Goal: Find specific page/section: Find specific page/section

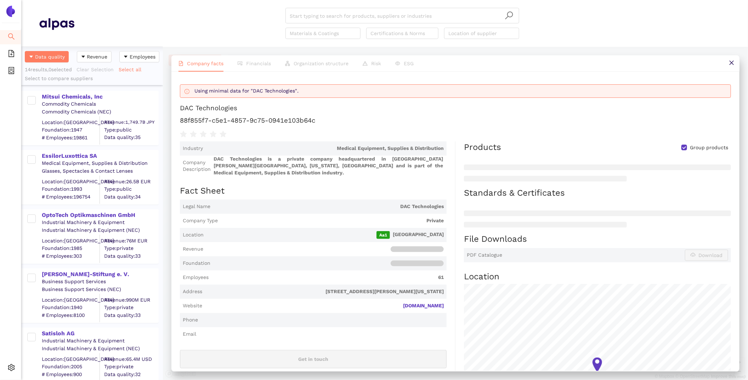
scroll to position [333, 142]
click at [16, 363] on div "Settings" at bounding box center [10, 368] width 21 height 14
click at [65, 317] on span "Internal Area" at bounding box center [51, 317] width 32 height 6
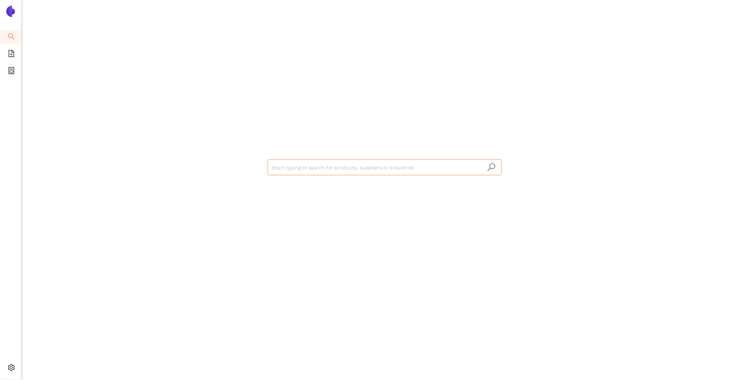
click at [313, 171] on input "search" at bounding box center [384, 168] width 225 height 16
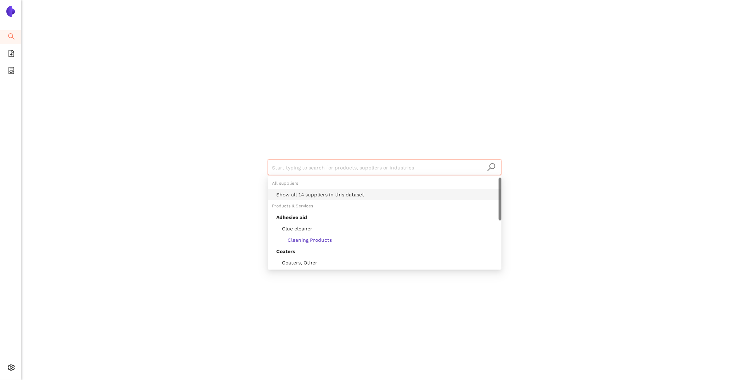
click at [330, 193] on div "Show all 14 suppliers in this dataset" at bounding box center [386, 195] width 221 height 8
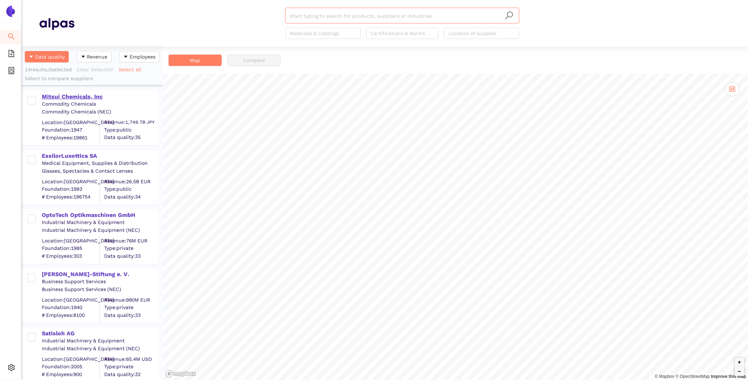
click at [89, 96] on div "Mitsui Chemicals, Inc" at bounding box center [100, 97] width 116 height 8
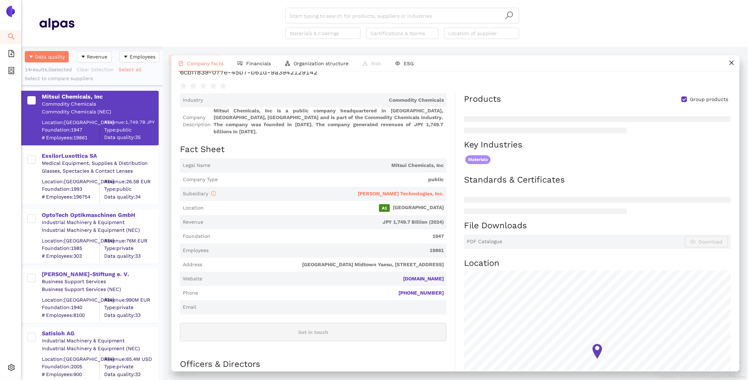
scroll to position [48, 0]
